Goal: Information Seeking & Learning: Learn about a topic

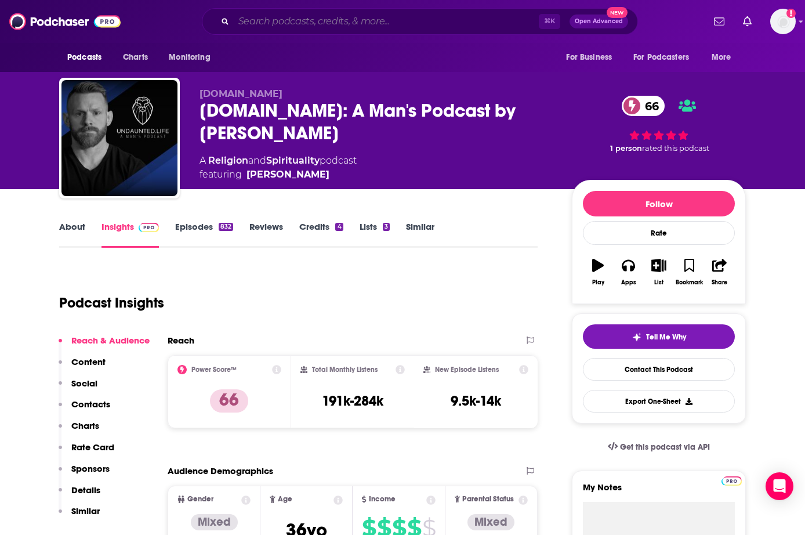
click at [265, 19] on input "Search podcasts, credits, & more..." at bounding box center [386, 21] width 305 height 19
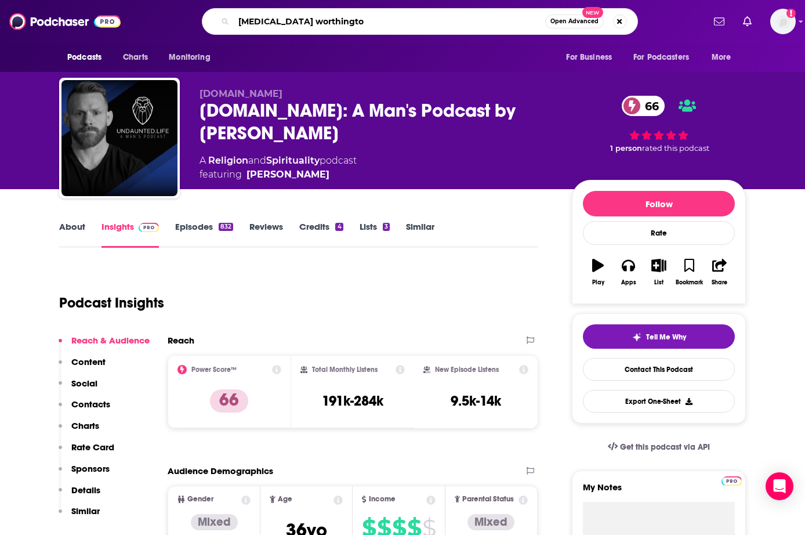
type input "[MEDICAL_DATA][PERSON_NAME]"
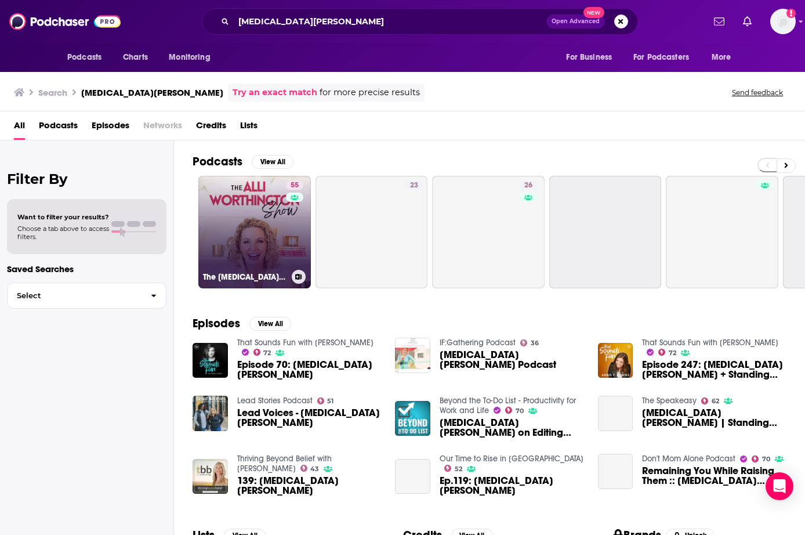
click at [273, 229] on link "55 The [MEDICAL_DATA][PERSON_NAME] Show" at bounding box center [254, 232] width 113 height 113
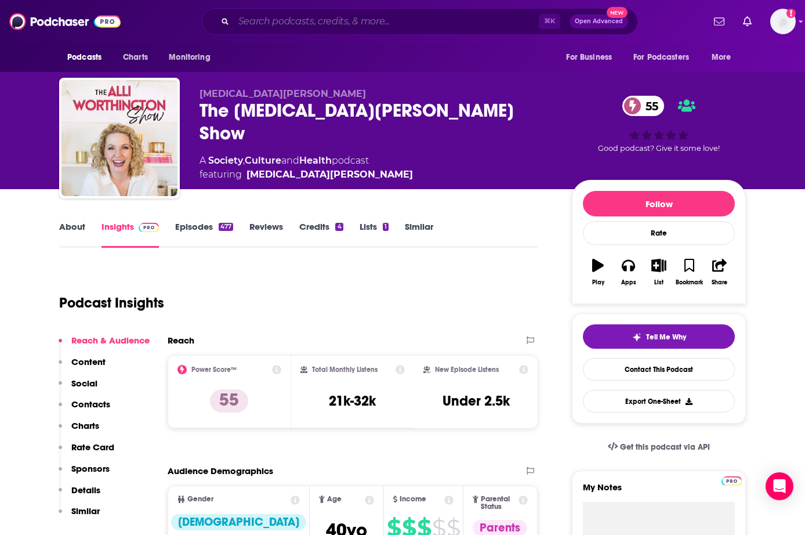
click at [274, 24] on input "Search podcasts, credits, & more..." at bounding box center [386, 21] width 305 height 19
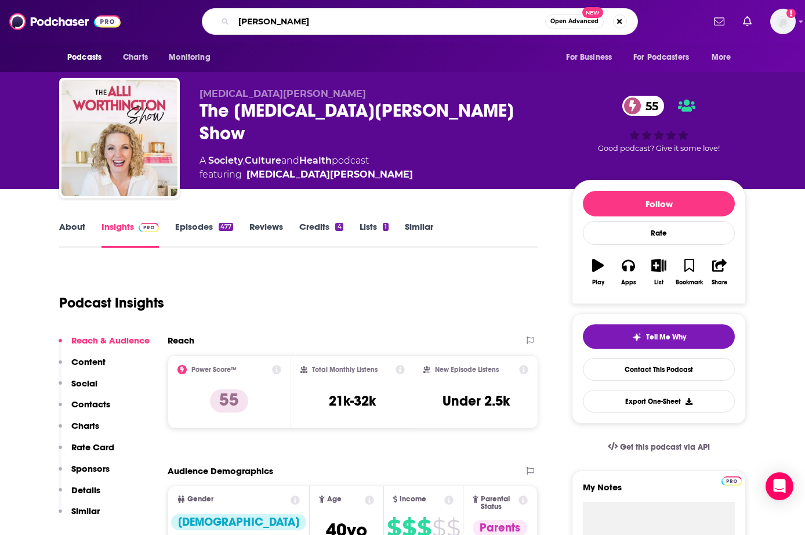
type input "[PERSON_NAME]"
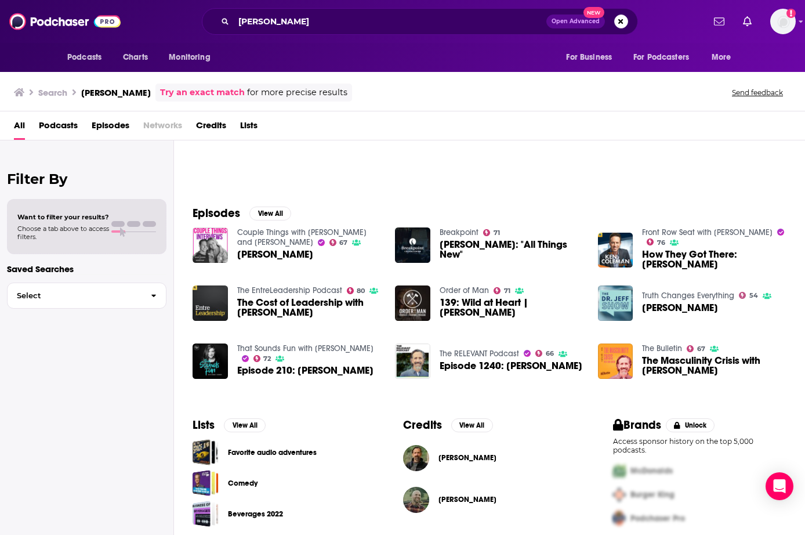
scroll to position [116, 0]
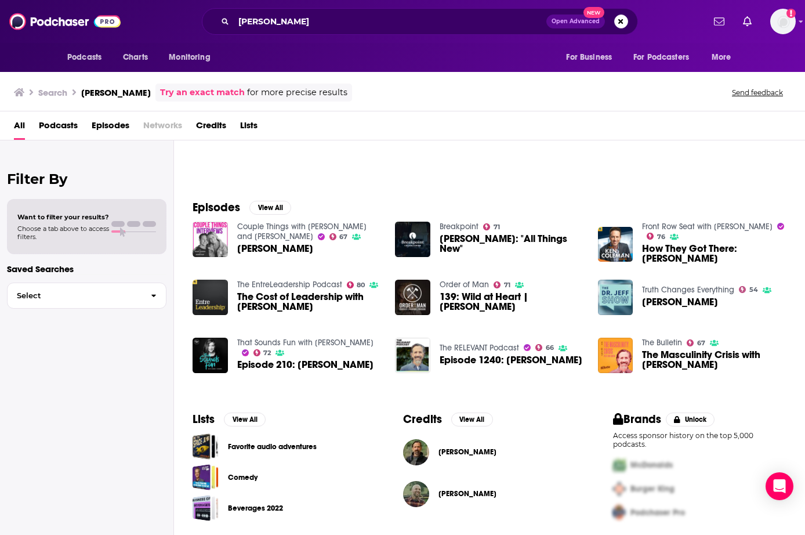
click at [657, 354] on span "The Masculinity Crisis with [PERSON_NAME]" at bounding box center [714, 360] width 144 height 20
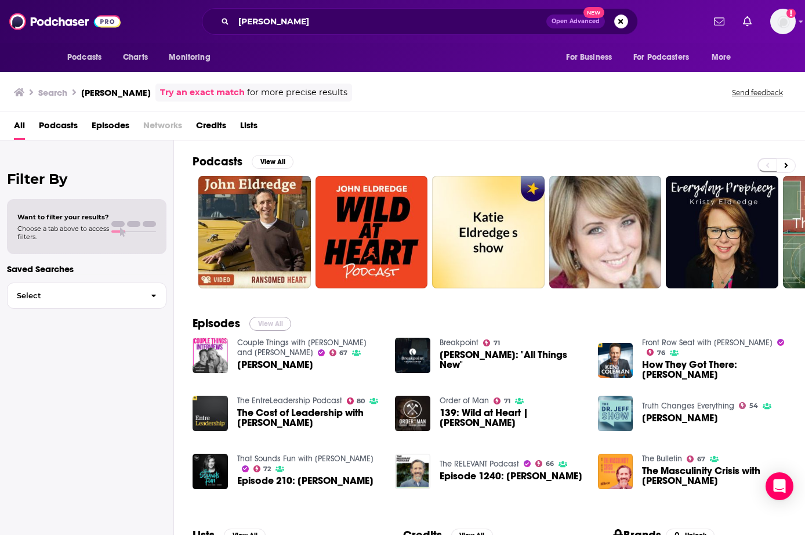
click at [271, 325] on button "View All" at bounding box center [270, 324] width 42 height 14
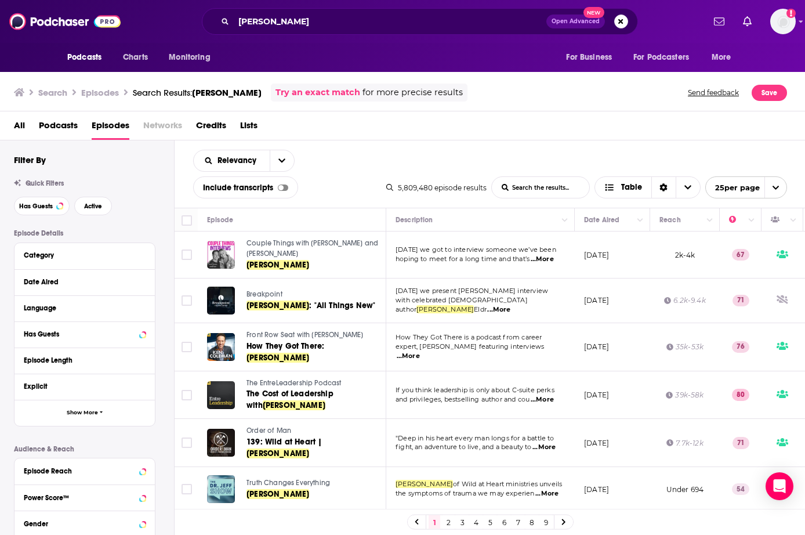
click at [375, 146] on div "Relevancy List Search Input Search the results... Include transcripts Table 5,8…" at bounding box center [490, 173] width 631 height 67
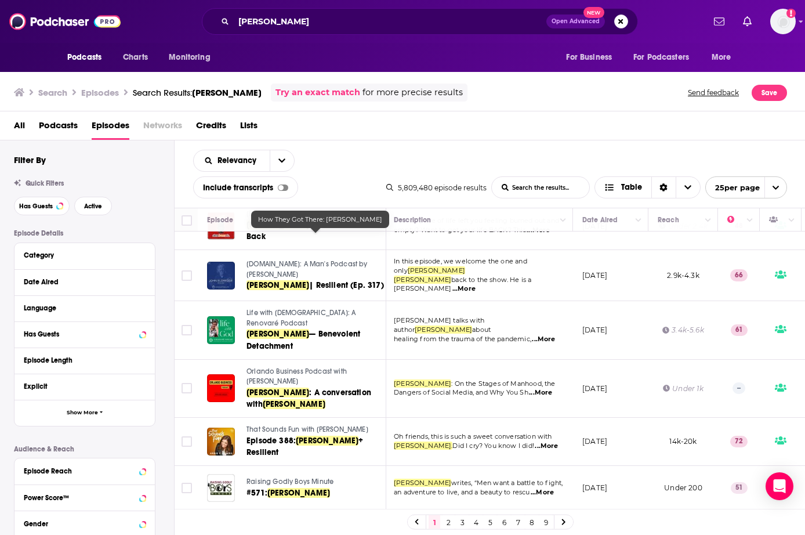
scroll to position [882, 2]
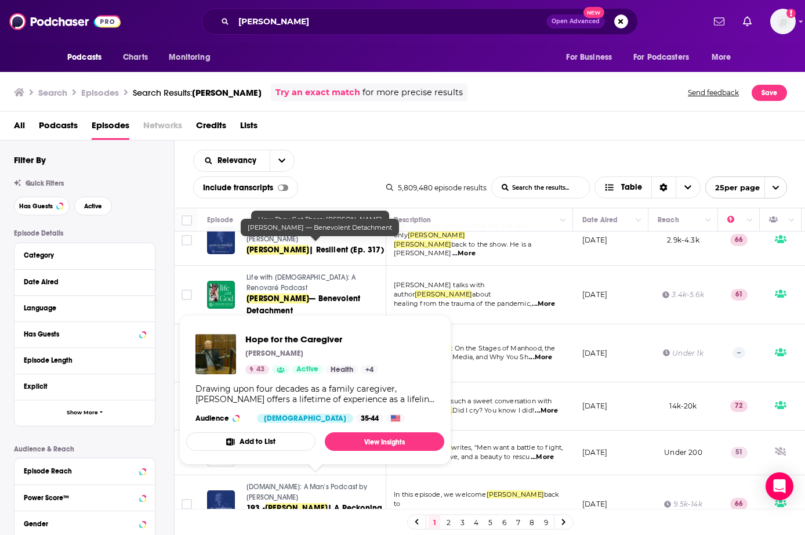
click at [362, 534] on link "Hope for the Caregiver" at bounding box center [316, 545] width 138 height 10
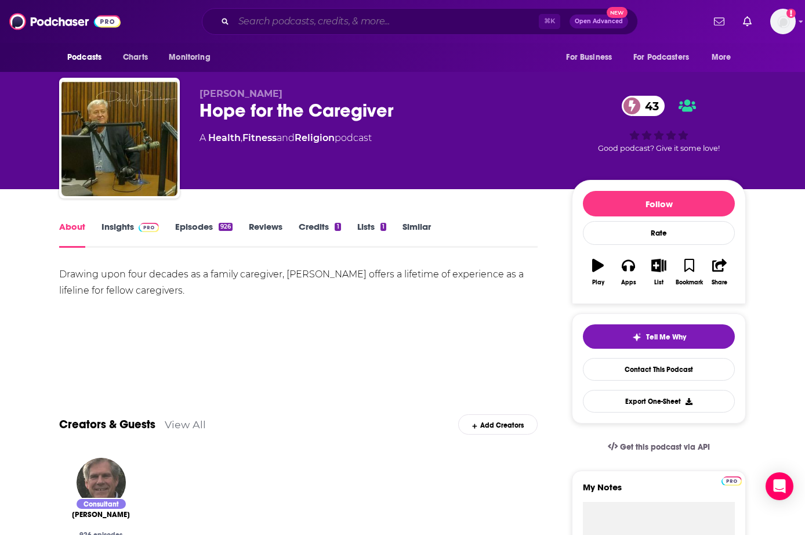
click at [285, 16] on input "Search podcasts, credits, & more..." at bounding box center [386, 21] width 305 height 19
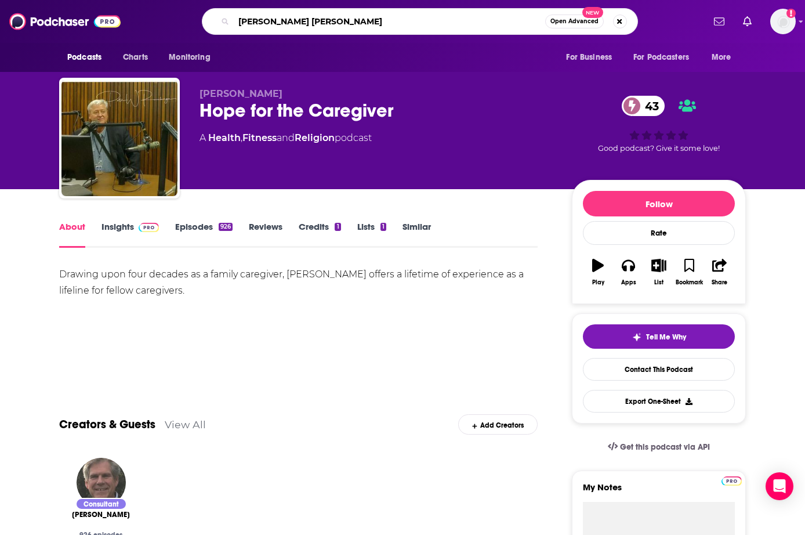
click at [239, 22] on input "[PERSON_NAME] [PERSON_NAME]" at bounding box center [389, 21] width 311 height 19
type input "experience [PERSON_NAME] [PERSON_NAME]"
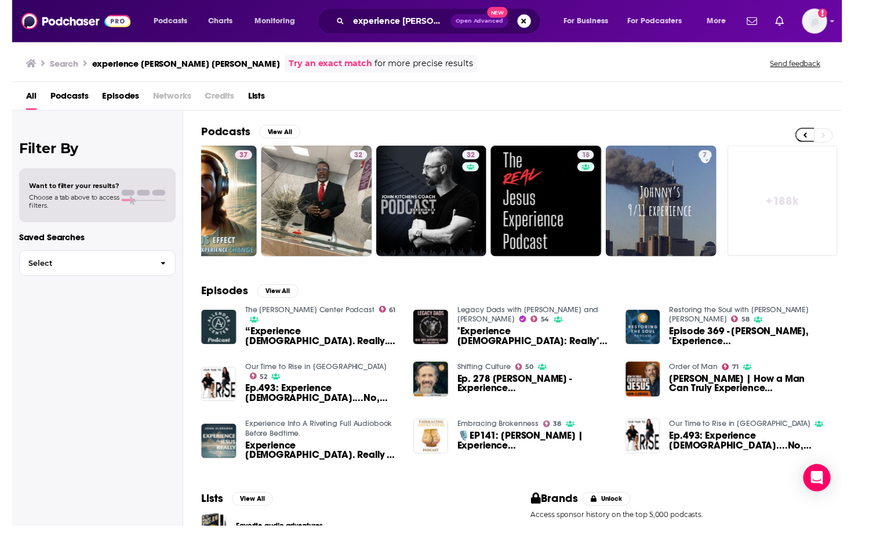
scroll to position [0, 389]
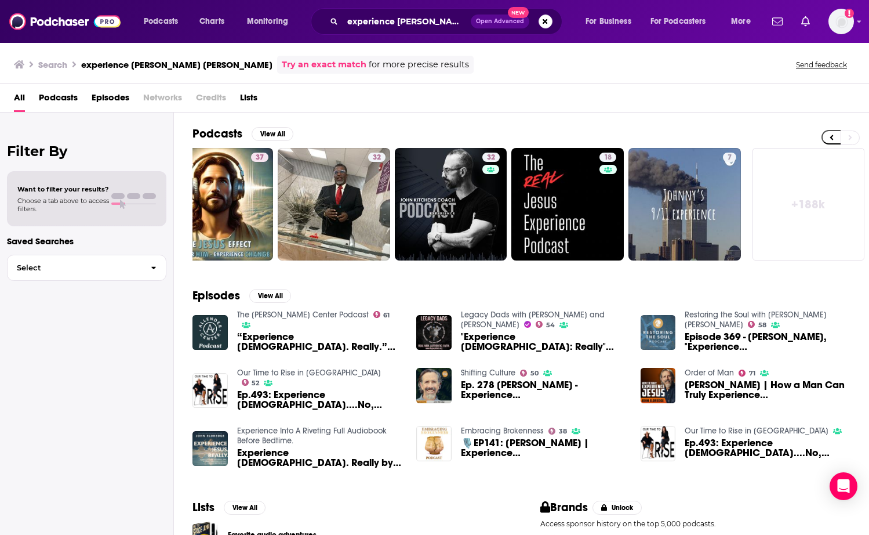
click at [663, 336] on img at bounding box center [658, 332] width 35 height 35
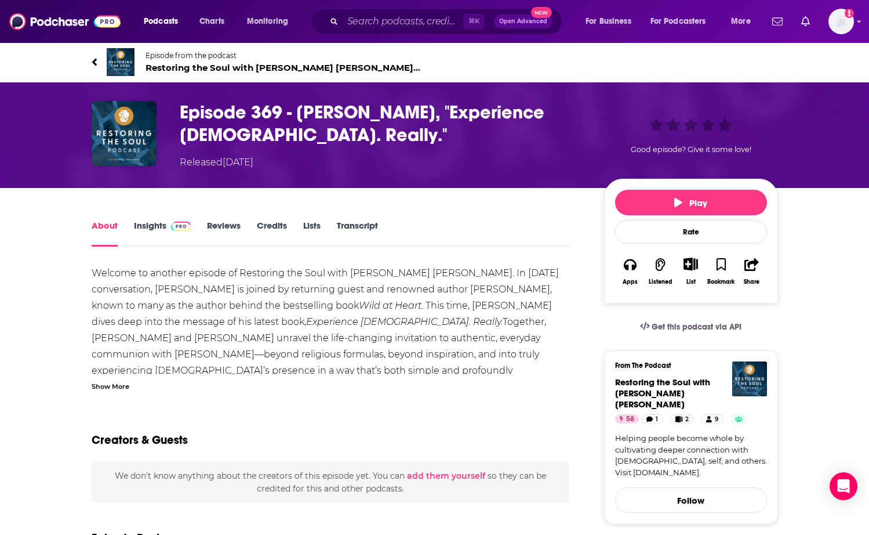
click at [152, 227] on link "Insights" at bounding box center [162, 233] width 57 height 27
click at [114, 148] on img at bounding box center [124, 133] width 65 height 65
click at [386, 28] on input "Search podcasts, credits, & more..." at bounding box center [403, 21] width 121 height 19
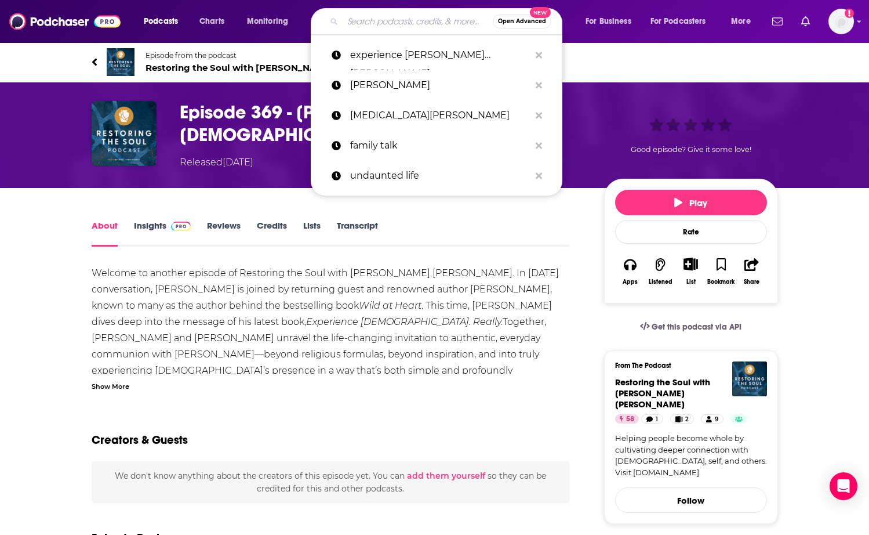
click at [351, 278] on div "Welcome to another episode of Restoring the Soul with [PERSON_NAME] [PERSON_NAM…" at bounding box center [331, 508] width 479 height 487
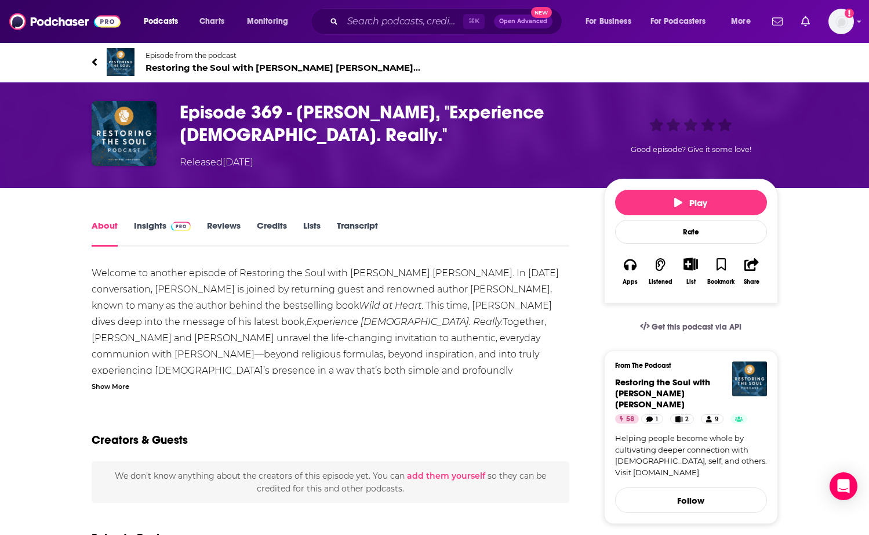
click at [95, 58] on icon at bounding box center [95, 62] width 6 height 12
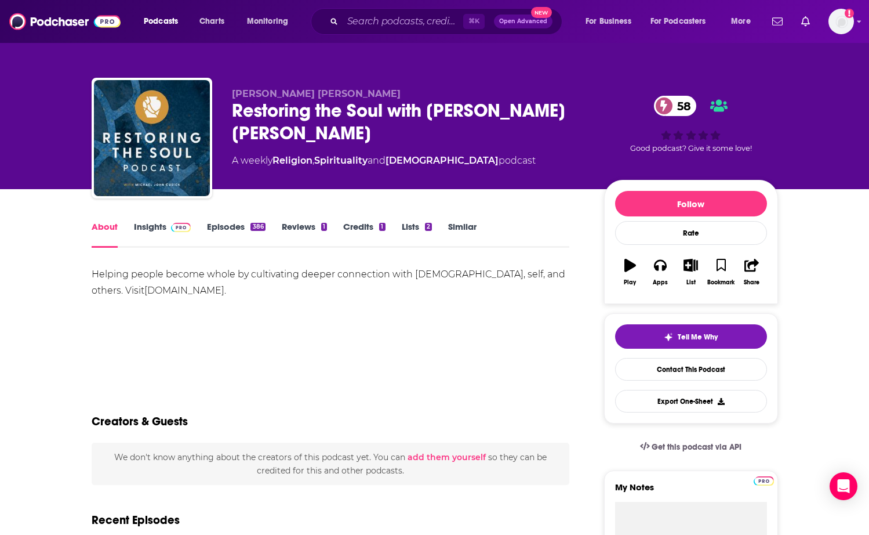
click at [152, 221] on link "Insights" at bounding box center [162, 234] width 57 height 27
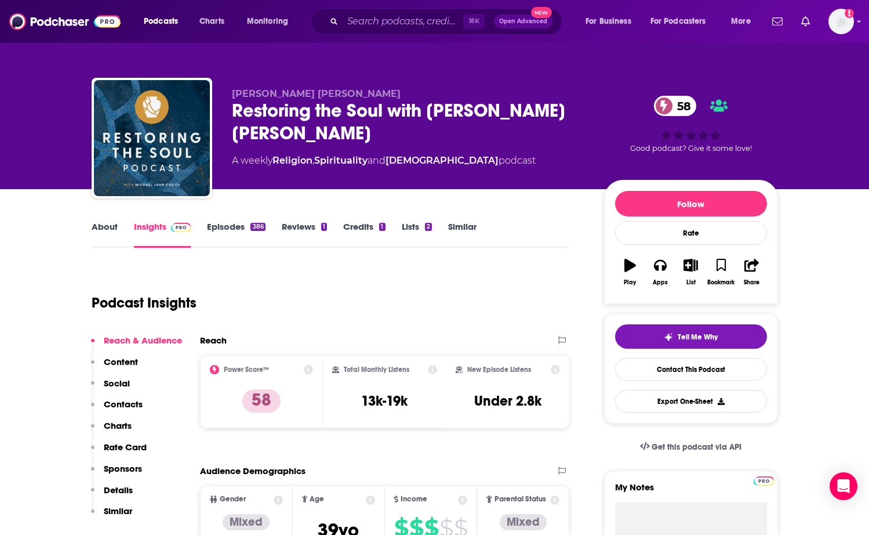
click at [236, 225] on link "Episodes 386" at bounding box center [236, 234] width 58 height 27
